Goal: Task Accomplishment & Management: Manage account settings

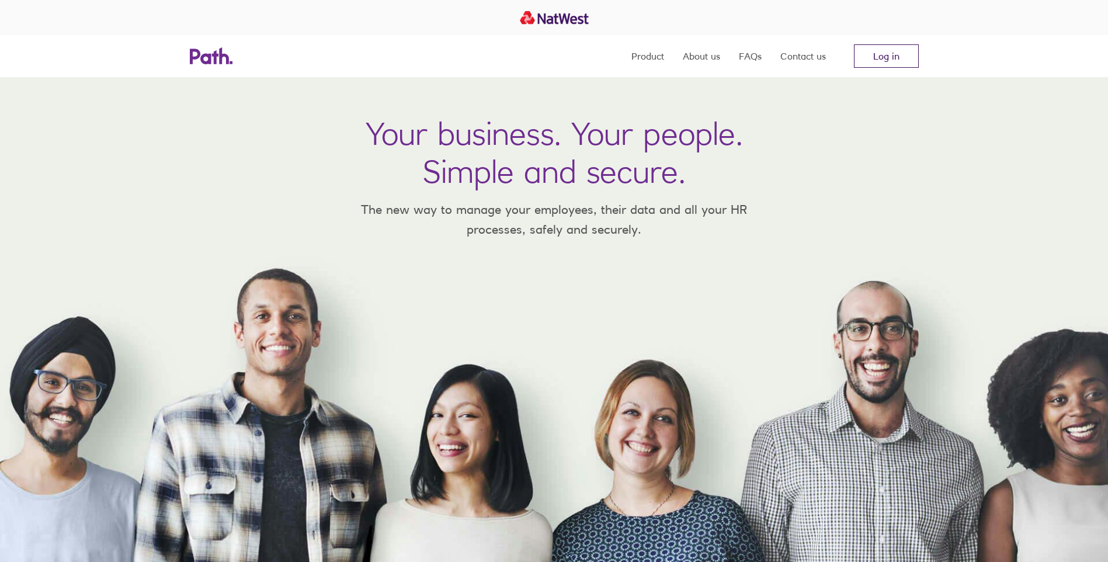
click at [890, 59] on link "Log in" at bounding box center [886, 55] width 65 height 23
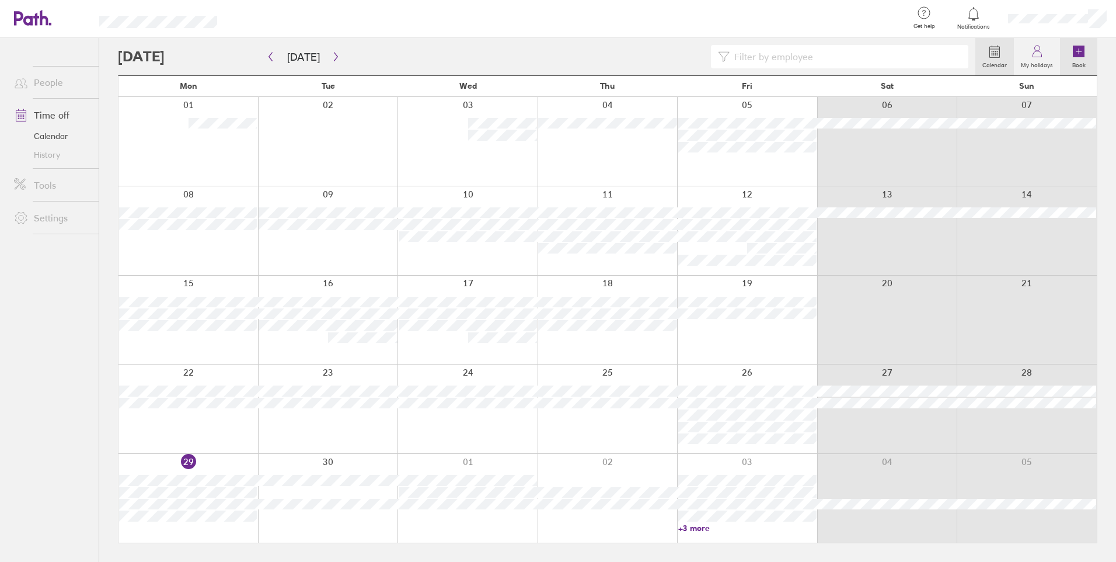
click at [1077, 50] on icon at bounding box center [1079, 52] width 12 height 12
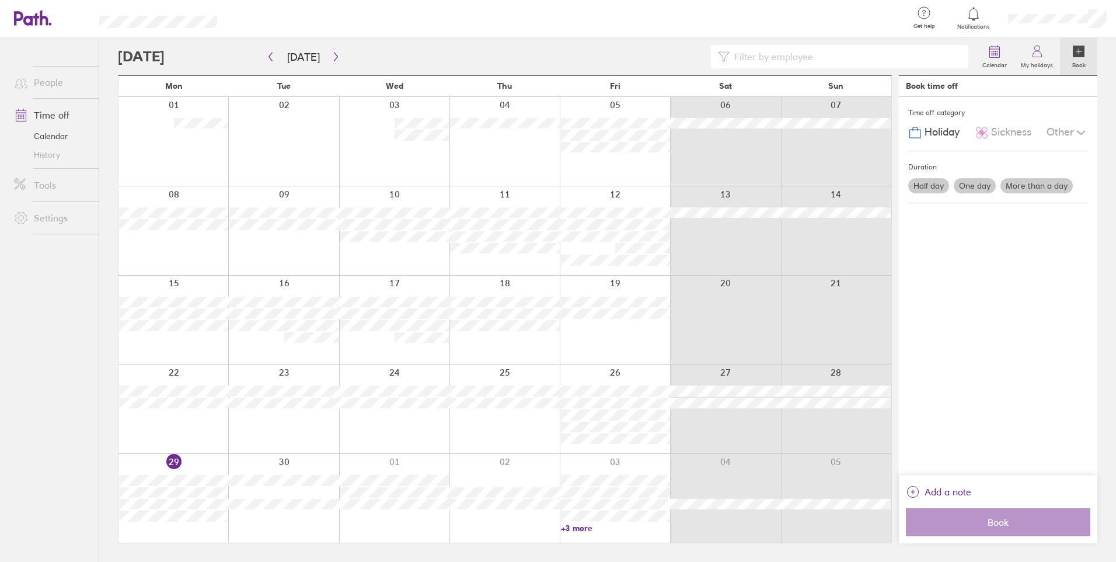
click at [982, 186] on label "One day" at bounding box center [975, 185] width 42 height 15
click at [0, 0] on input "One day" at bounding box center [0, 0] width 0 height 0
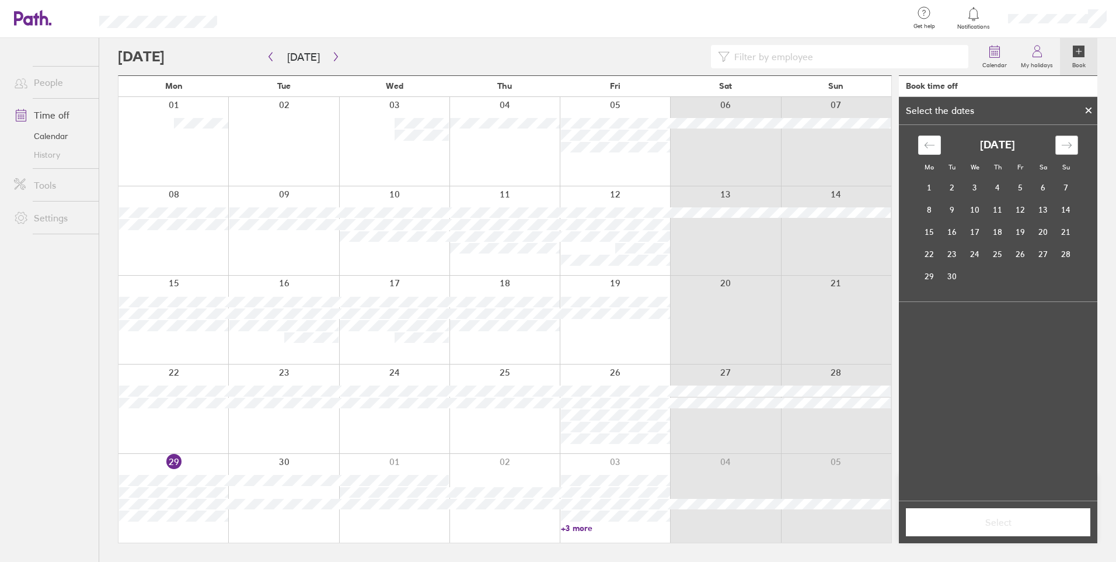
click at [1070, 147] on icon "Move forward to switch to the next month." at bounding box center [1067, 145] width 11 height 11
click at [1021, 210] on td "10" at bounding box center [1021, 210] width 23 height 22
click at [979, 520] on span "Select" at bounding box center [998, 522] width 168 height 11
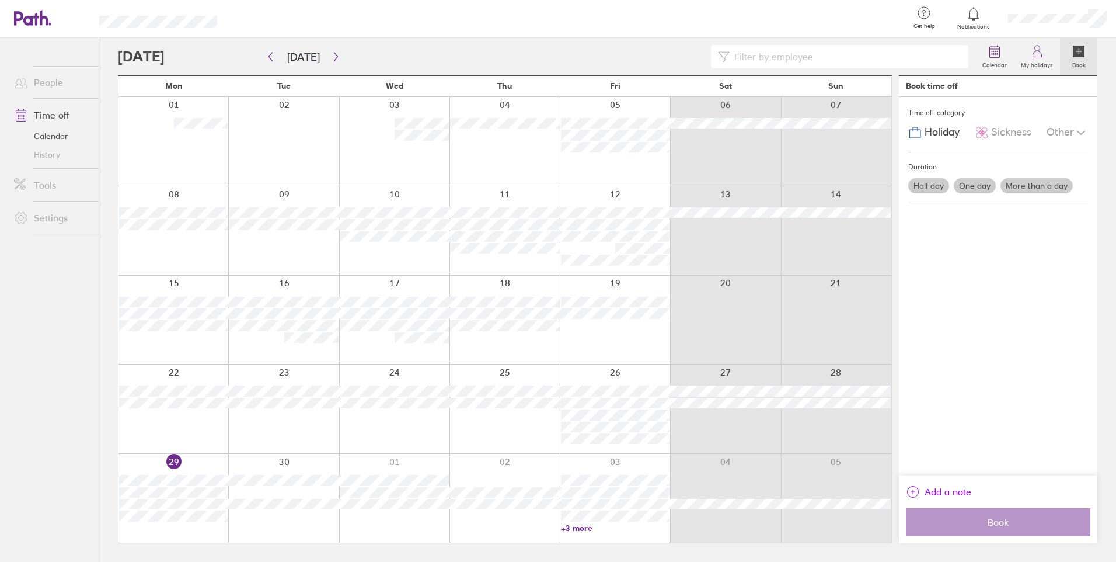
click at [945, 493] on span "Add a note" at bounding box center [948, 491] width 47 height 19
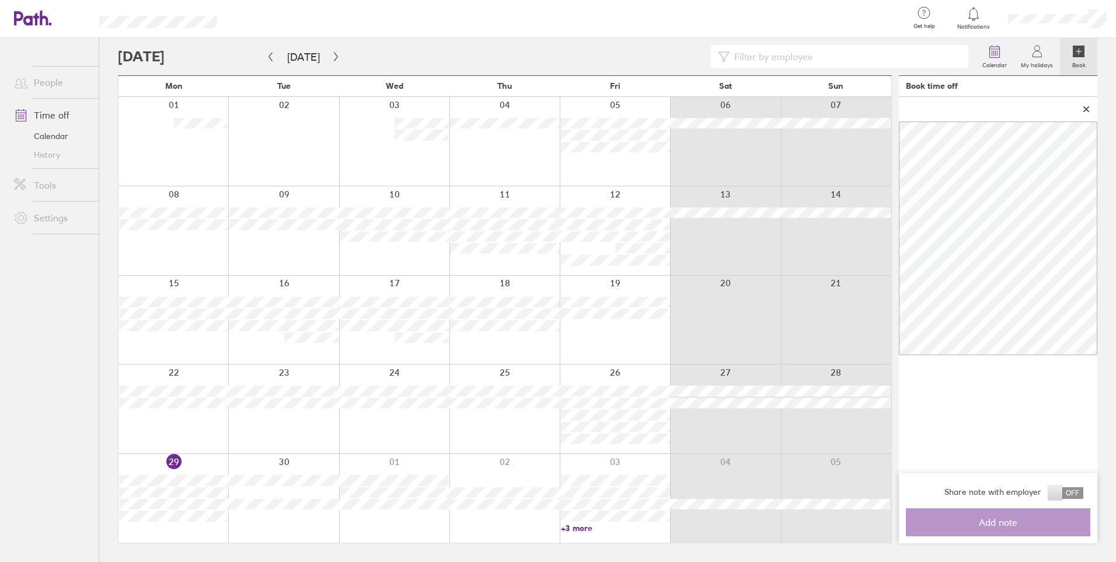
click at [1086, 109] on icon at bounding box center [1086, 109] width 5 height 5
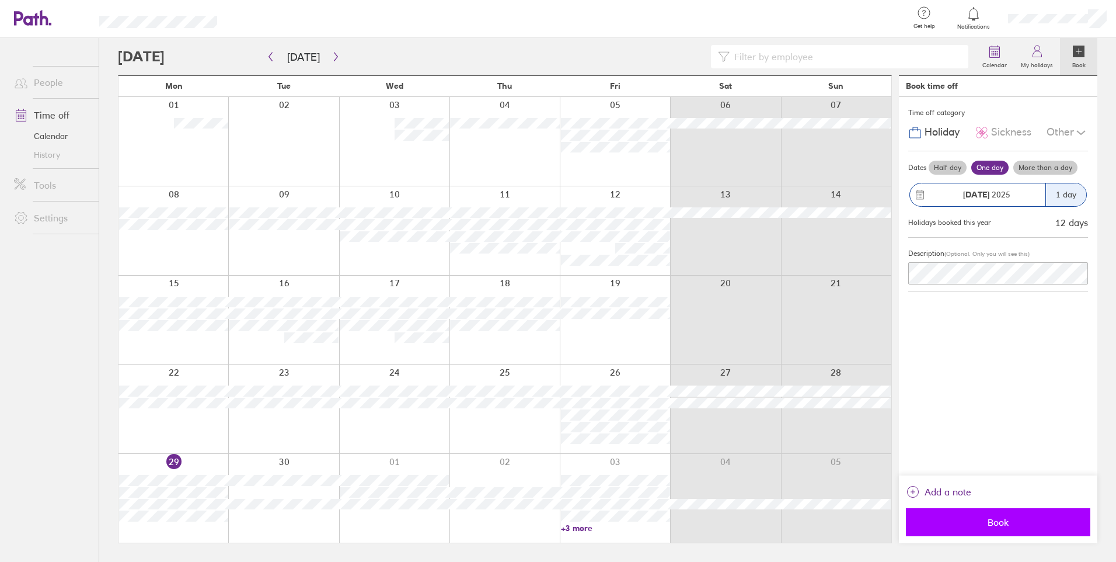
click at [996, 526] on span "Book" at bounding box center [998, 522] width 168 height 11
